Goal: Task Accomplishment & Management: Manage account settings

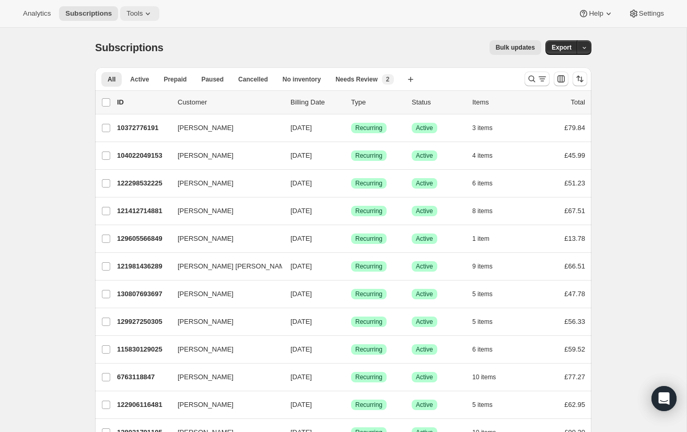
click at [147, 16] on icon at bounding box center [148, 13] width 10 height 10
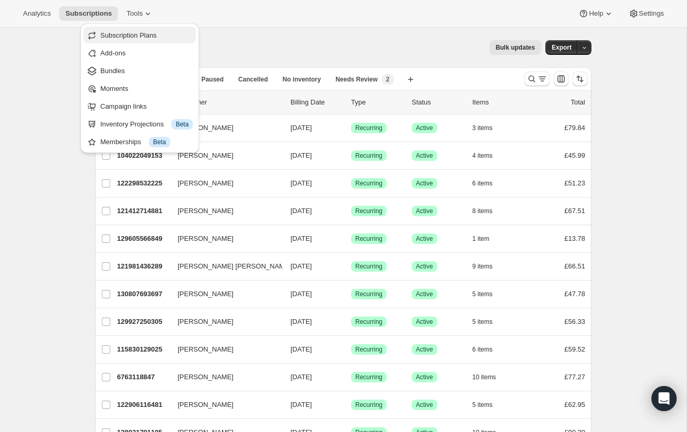
click at [143, 30] on span "Subscription Plans" at bounding box center [146, 35] width 92 height 10
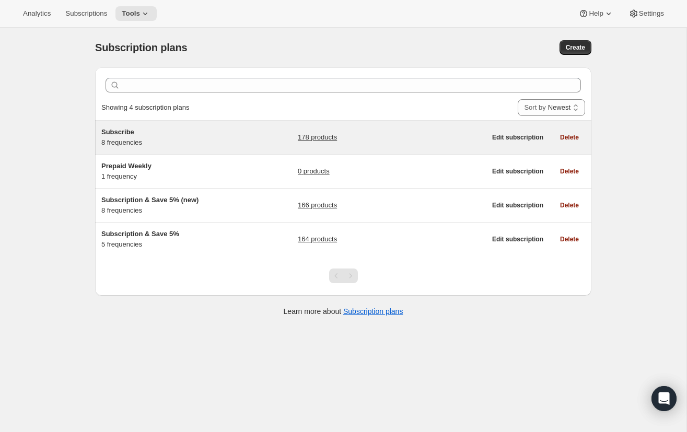
click at [141, 125] on div "Subscribe 8 frequencies 178 products Edit subscription Delete" at bounding box center [343, 137] width 496 height 33
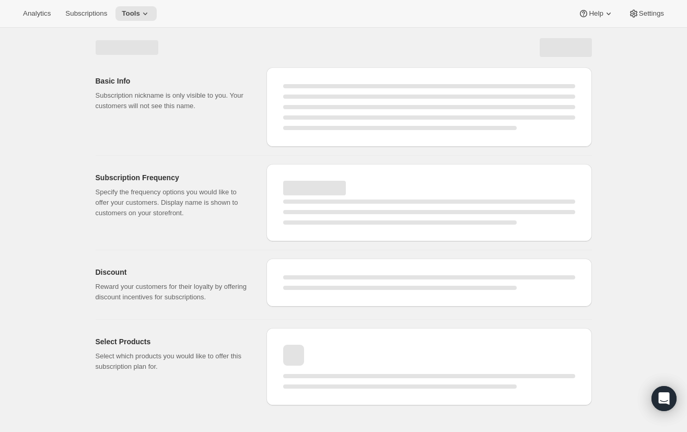
select select "WEEK"
select select "MONTH"
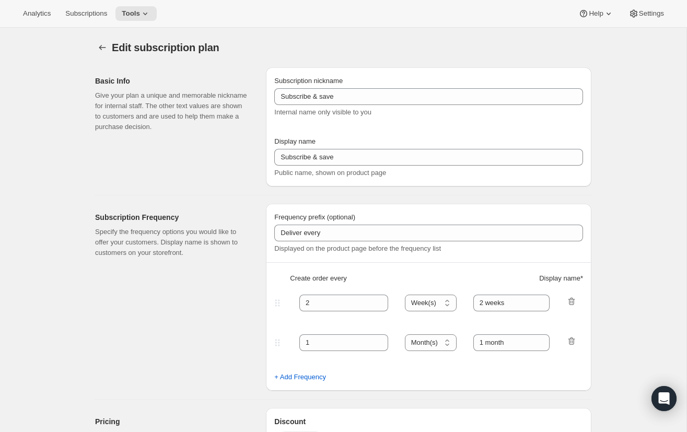
type input "Subscribe"
type input "1"
type input "1 week"
type input "2"
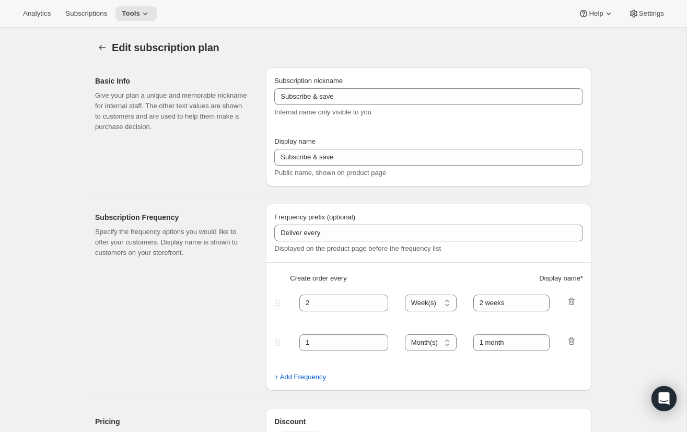
select select "WEEK"
type input "2 weeks"
select select "WEEK"
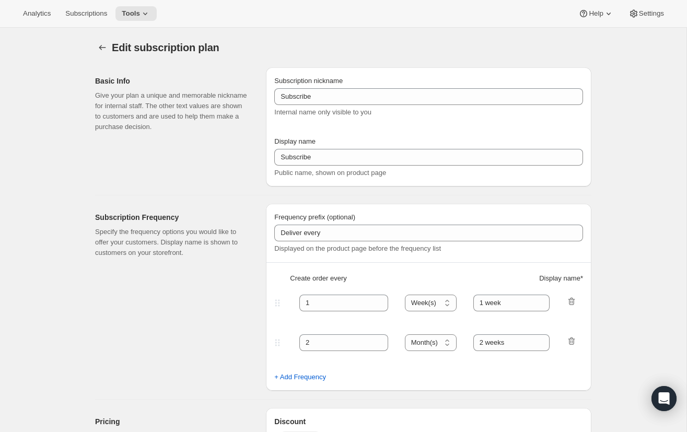
select select "WEEK"
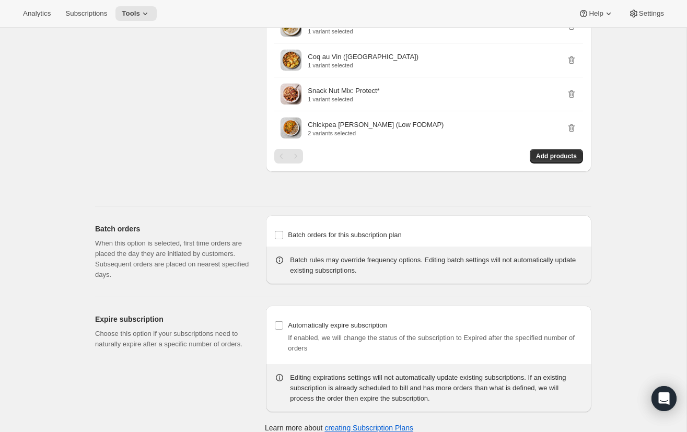
scroll to position [5503, 0]
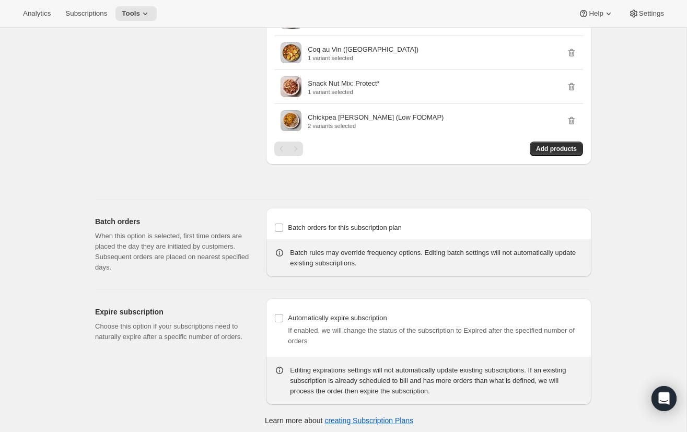
click at [571, 145] on span "Add products" at bounding box center [556, 149] width 41 height 8
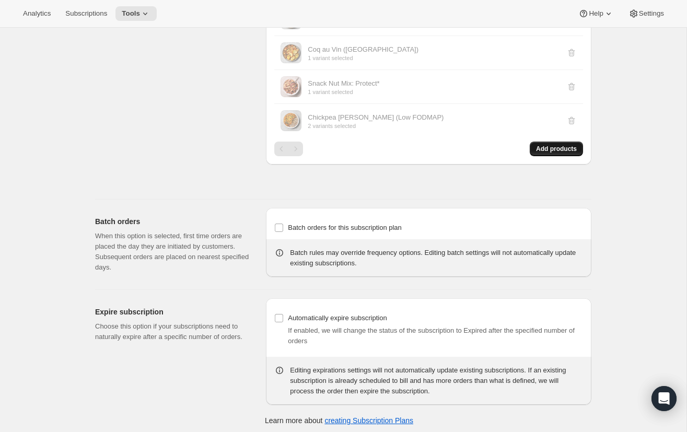
click at [541, 148] on span "Add products" at bounding box center [556, 149] width 41 height 8
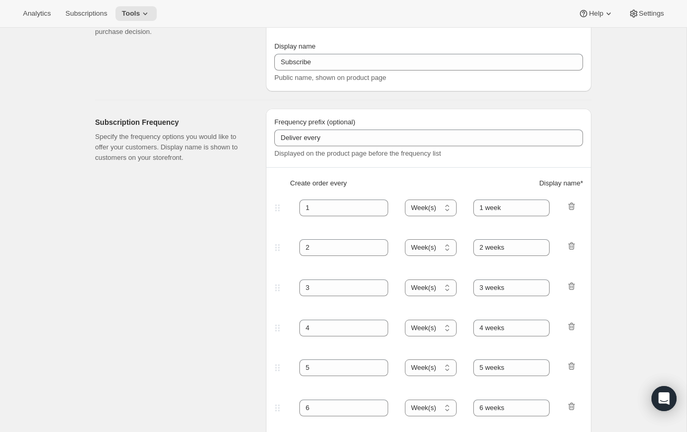
scroll to position [0, 0]
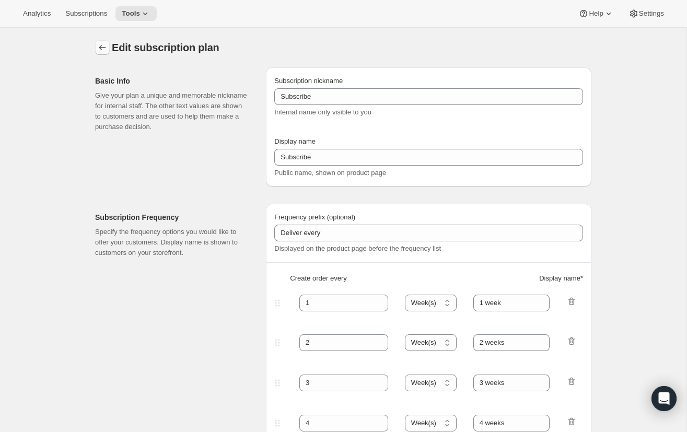
click at [107, 45] on icon "Subscription plans" at bounding box center [102, 47] width 10 height 10
